Goal: Task Accomplishment & Management: Use online tool/utility

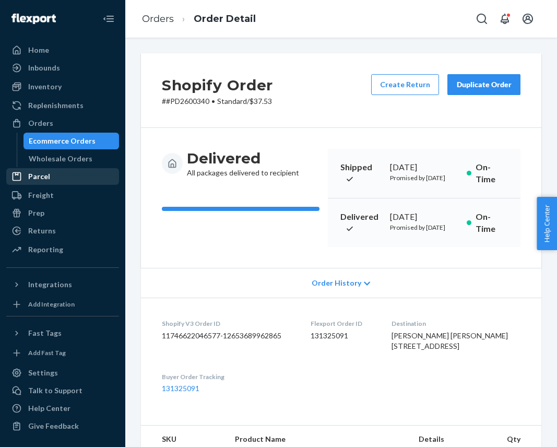
click at [13, 184] on link "Parcel" at bounding box center [62, 176] width 113 height 17
click at [410, 92] on button "Create Return" at bounding box center [405, 84] width 68 height 21
click at [408, 87] on button "Create Return" at bounding box center [405, 84] width 68 height 21
